Goal: Communication & Community: Answer question/provide support

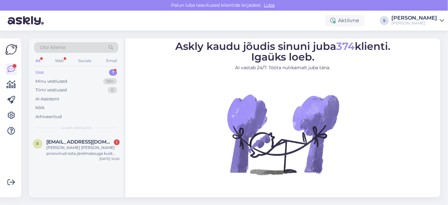
click at [41, 71] on div "Uus" at bounding box center [39, 72] width 8 height 6
click at [80, 143] on span "[EMAIL_ADDRESS][DOMAIN_NAME]" at bounding box center [79, 142] width 67 height 6
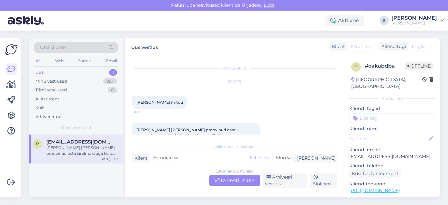
scroll to position [15, 0]
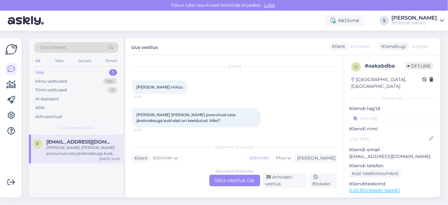
click at [227, 183] on div "Estonian to Estonian Võta vestlus üle" at bounding box center [234, 181] width 51 height 12
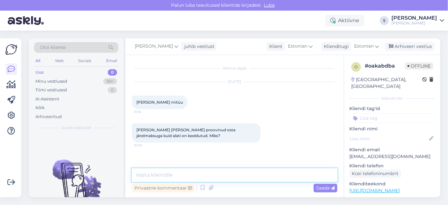
click at [152, 175] on textarea at bounding box center [234, 174] width 205 height 13
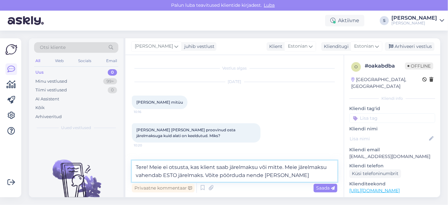
click at [265, 176] on textarea "Tere! Meie ei otsusta, kas klient saab järelmaksu või mitte. Meie järelmaksu va…" at bounding box center [234, 170] width 205 height 21
click at [164, 166] on textarea "Tere! Meie ei otsusta, kas klient saab järelmaksu või mitte. Meie järelmaksu va…" at bounding box center [234, 170] width 205 height 21
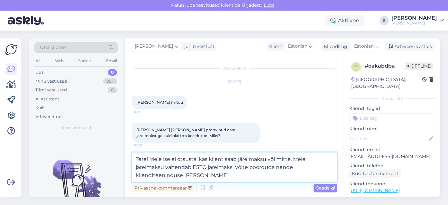
click at [188, 166] on textarea "Tere! Meie ise ei otsusta, kas klient saab järelmaksu või mitte. Meie järelmaks…" at bounding box center [234, 166] width 205 height 29
click at [238, 166] on textarea "Tere! Meie ise ei otsusta, kas klient saab järelmaksu või mitte. Meie järelmaks…" at bounding box center [234, 166] width 205 height 29
drag, startPoint x: 242, startPoint y: 175, endPoint x: 283, endPoint y: 191, distance: 43.3
click at [243, 175] on textarea "Tere! Meie ise ei otsusta, kas klient saab järelmaksu või mitte. Meie järelmaks…" at bounding box center [234, 166] width 205 height 29
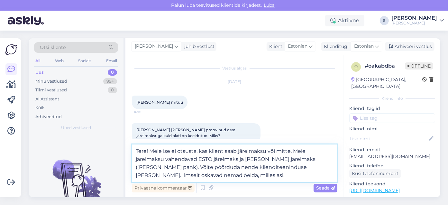
click at [292, 150] on textarea "Tere! Meie ise ei otsusta, kas klient saab järelmaksu või mitte. Meie järelmaks…" at bounding box center [234, 162] width 205 height 37
type textarea "Tere! Meie ise ei otsusta, kas klient saab järelmaksu või mitte. Oleme juveelit…"
click at [324, 186] on span "Saada" at bounding box center [325, 188] width 19 height 6
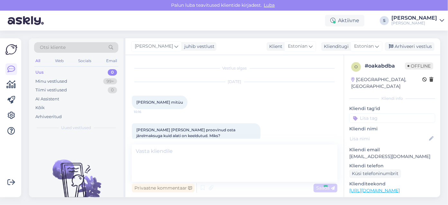
scroll to position [38, 0]
